Goal: Find specific page/section: Find specific page/section

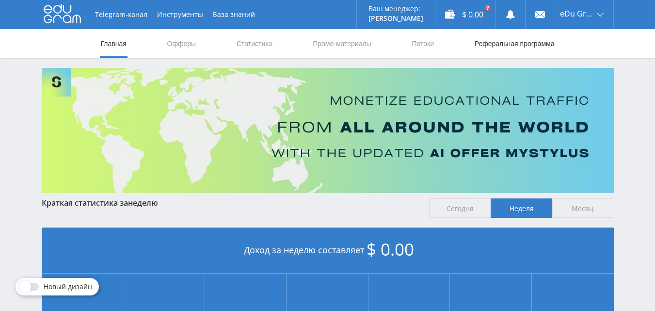
click at [526, 44] on link "Реферальная программа" at bounding box center [514, 43] width 82 height 29
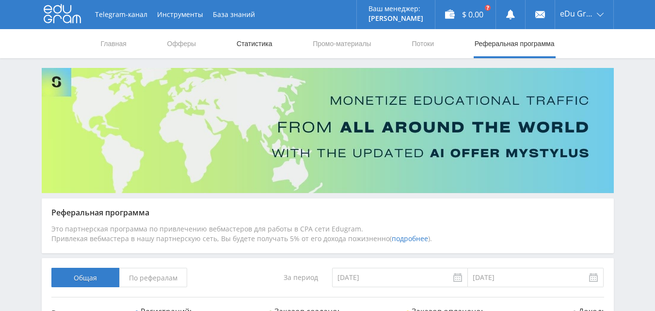
click at [263, 45] on link "Статистика" at bounding box center [255, 43] width 38 height 29
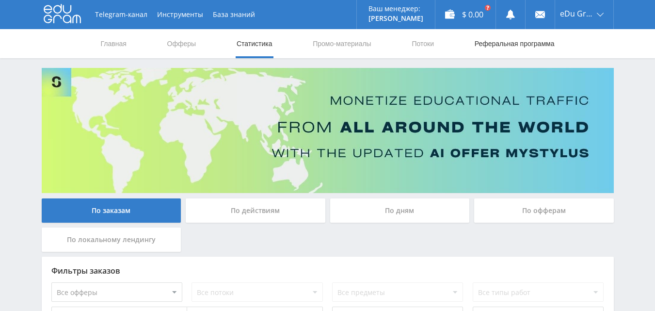
click at [540, 47] on link "Реферальная программа" at bounding box center [514, 43] width 82 height 29
